Goal: Transaction & Acquisition: Purchase product/service

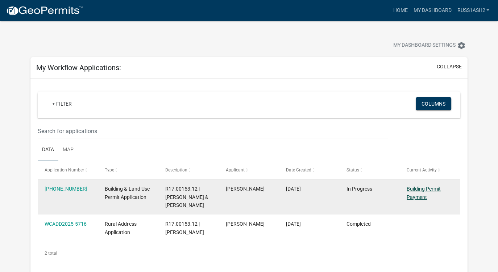
click at [423, 190] on link "Building Permit Payment" at bounding box center [423, 193] width 34 height 14
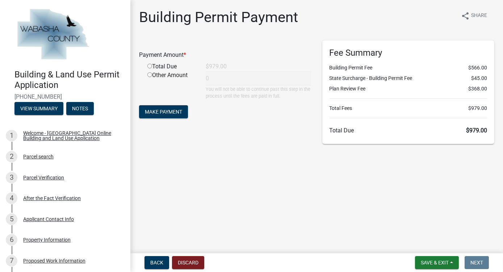
click at [150, 67] on input "radio" at bounding box center [149, 66] width 5 height 5
radio input "true"
type input "979"
click at [165, 109] on span "Make Payment" at bounding box center [163, 112] width 37 height 6
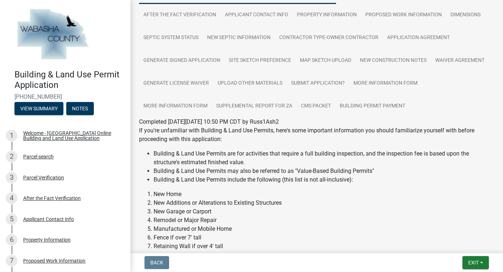
scroll to position [67, 0]
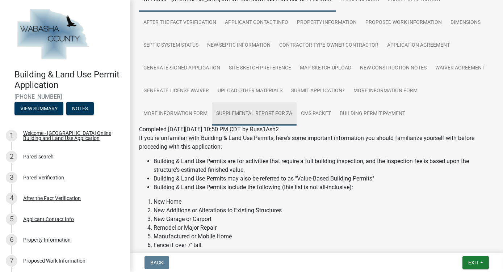
click at [262, 111] on link "Supplemental Report for ZA" at bounding box center [254, 113] width 85 height 23
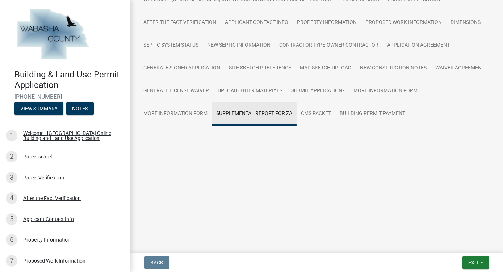
scroll to position [0, 0]
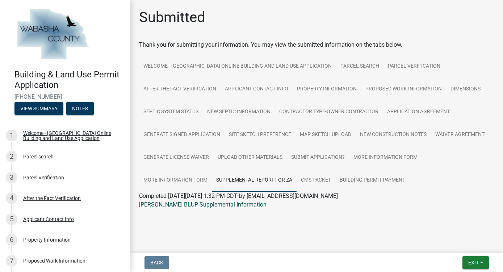
click at [202, 205] on link "Riley BLUP Supplemental Information" at bounding box center [202, 204] width 127 height 7
click at [297, 178] on link "CMS Packet" at bounding box center [316, 180] width 39 height 23
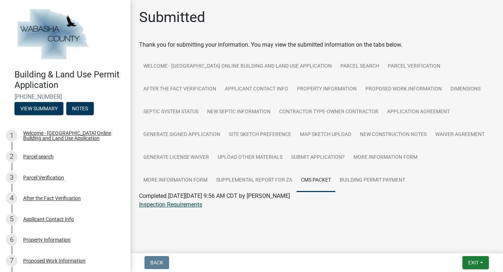
click at [192, 205] on link "Inspection Requirements" at bounding box center [170, 204] width 63 height 7
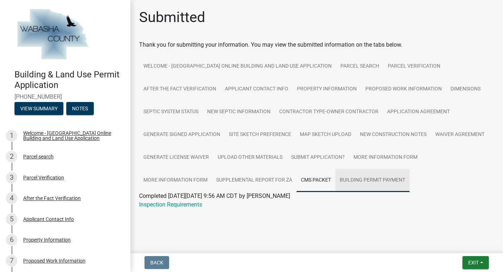
click at [335, 177] on link "Building Permit Payment" at bounding box center [372, 180] width 74 height 23
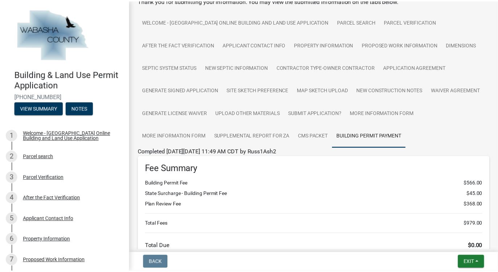
scroll to position [45, 0]
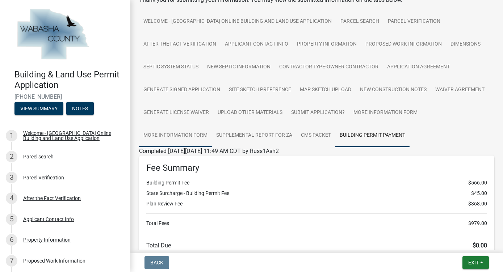
click at [189, 133] on link "More Information Form" at bounding box center [175, 135] width 73 height 23
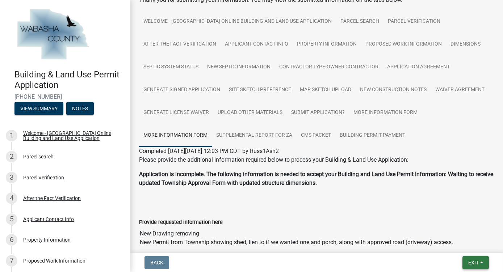
click at [479, 261] on button "Exit" at bounding box center [475, 262] width 26 height 13
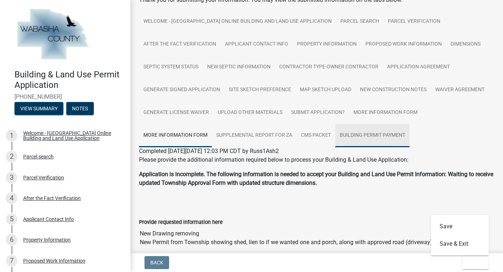
click at [367, 133] on link "Building Permit Payment" at bounding box center [372, 135] width 74 height 23
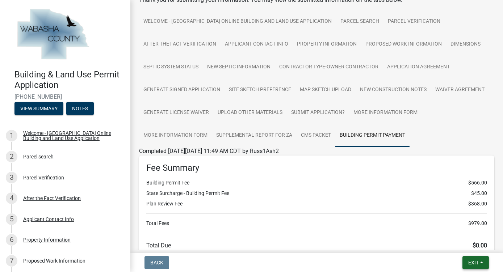
click at [470, 263] on span "Exit" at bounding box center [473, 263] width 11 height 6
click at [461, 240] on button "Save & Exit" at bounding box center [460, 243] width 58 height 17
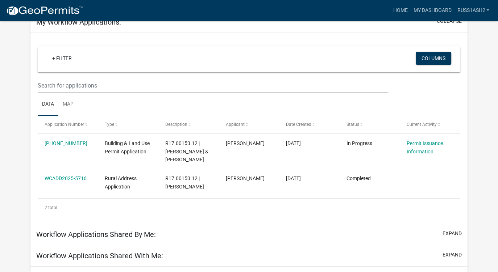
scroll to position [61, 0]
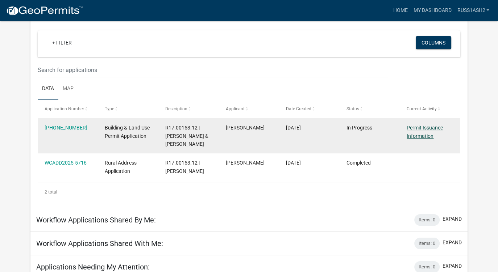
click at [416, 126] on link "Permit Issuance Information" at bounding box center [424, 132] width 36 height 14
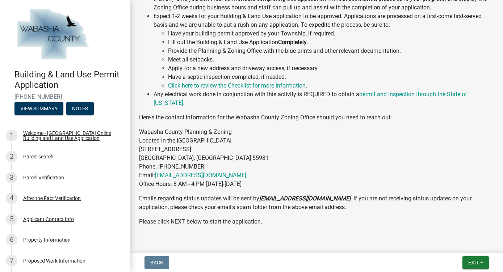
scroll to position [467, 0]
